Goal: Check status: Check status

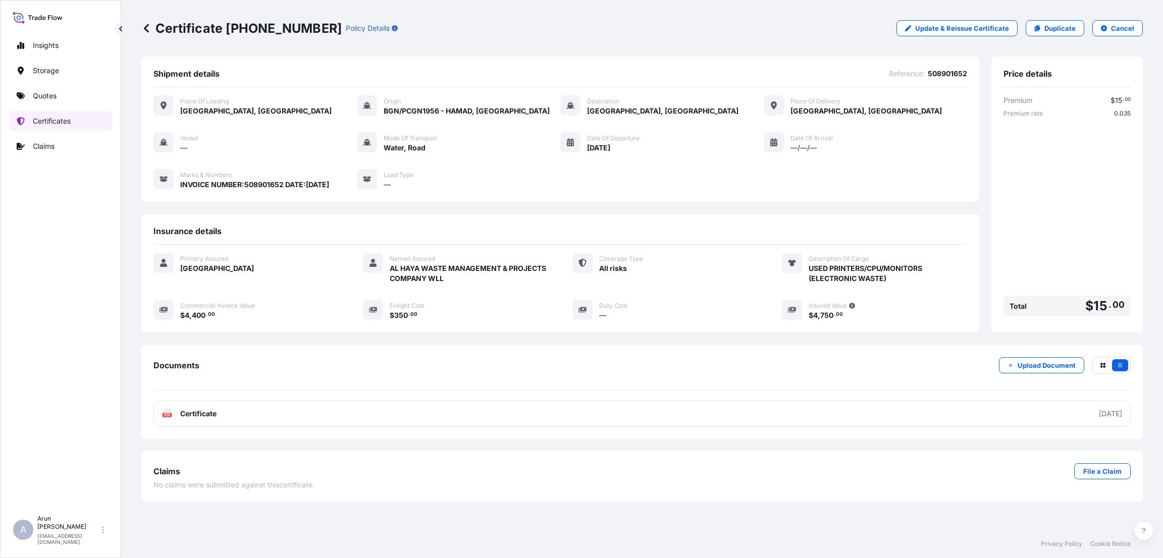
click at [47, 116] on p "Certificates" at bounding box center [52, 121] width 38 height 10
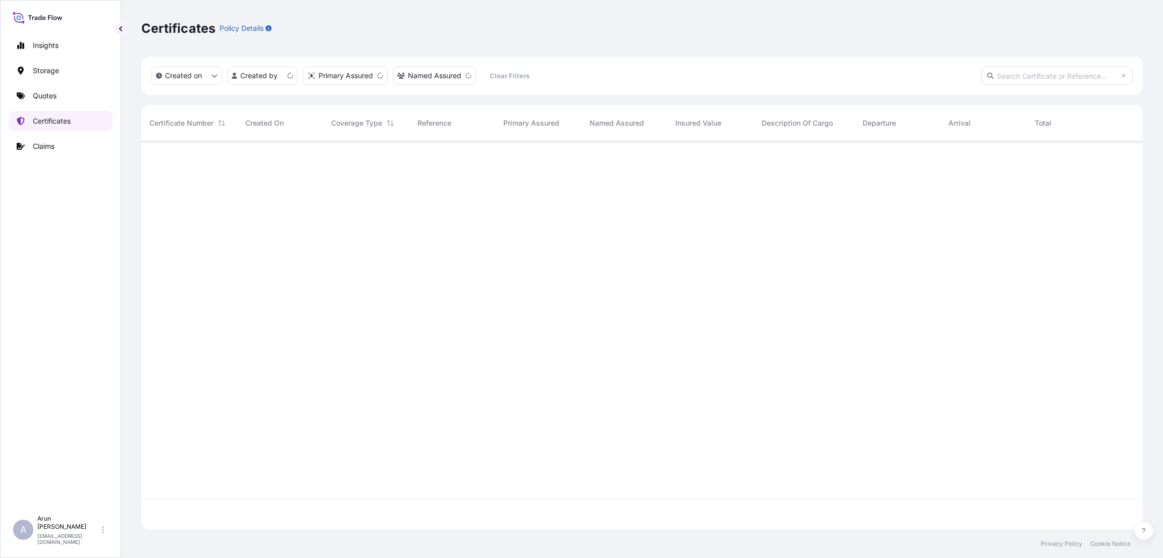
scroll to position [383, 990]
click at [1010, 76] on input "text" at bounding box center [1057, 76] width 151 height 18
type input "[PHONE_NUMBER]"
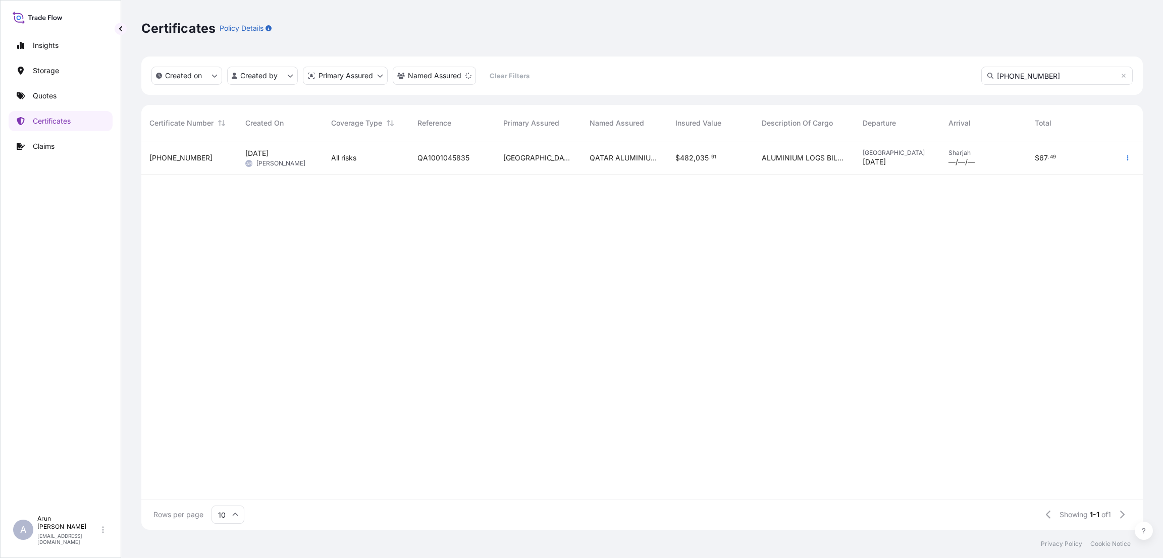
click at [634, 155] on span "QATAR ALUMINIUM LIMITED COMPANY." at bounding box center [625, 158] width 70 height 10
